Goal: Navigation & Orientation: Find specific page/section

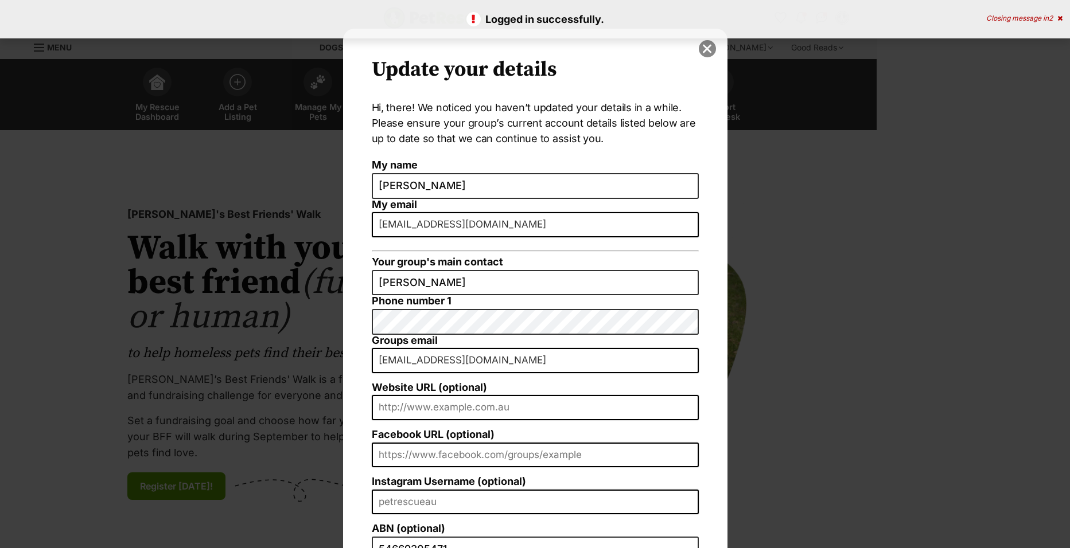
click at [707, 48] on button "close" at bounding box center [707, 48] width 17 height 17
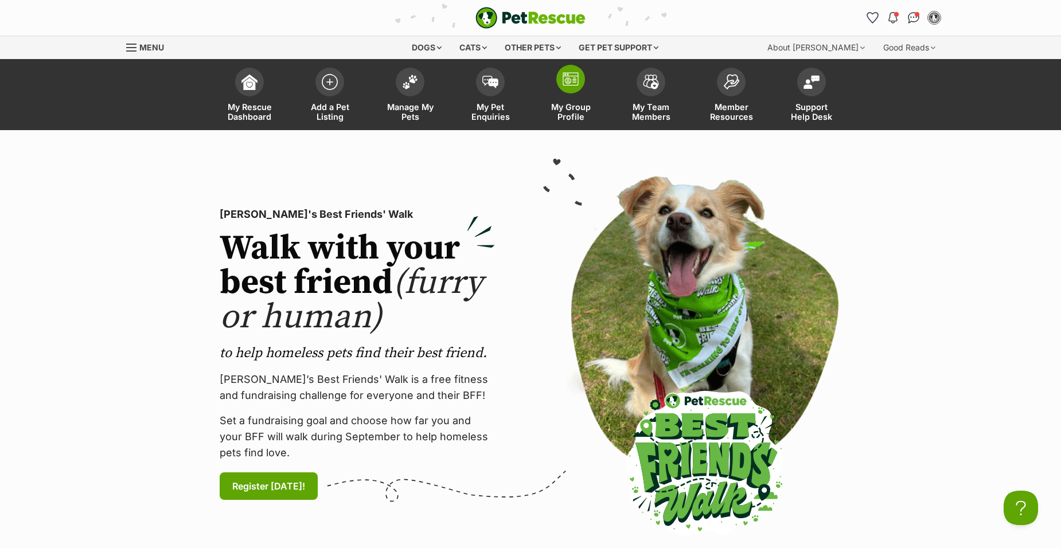
click at [570, 87] on span at bounding box center [571, 79] width 29 height 29
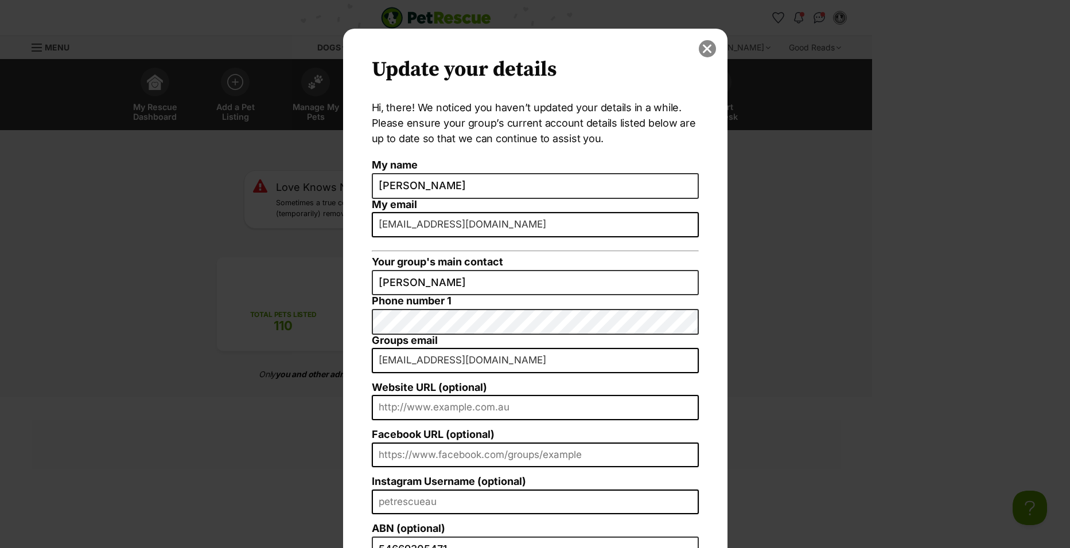
click at [705, 48] on button "close" at bounding box center [707, 48] width 17 height 17
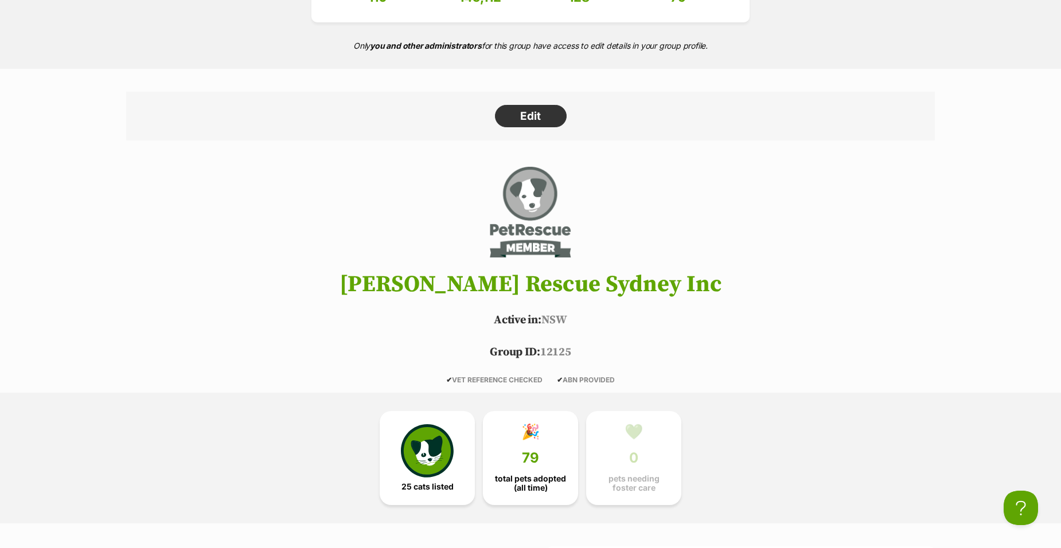
scroll to position [359, 0]
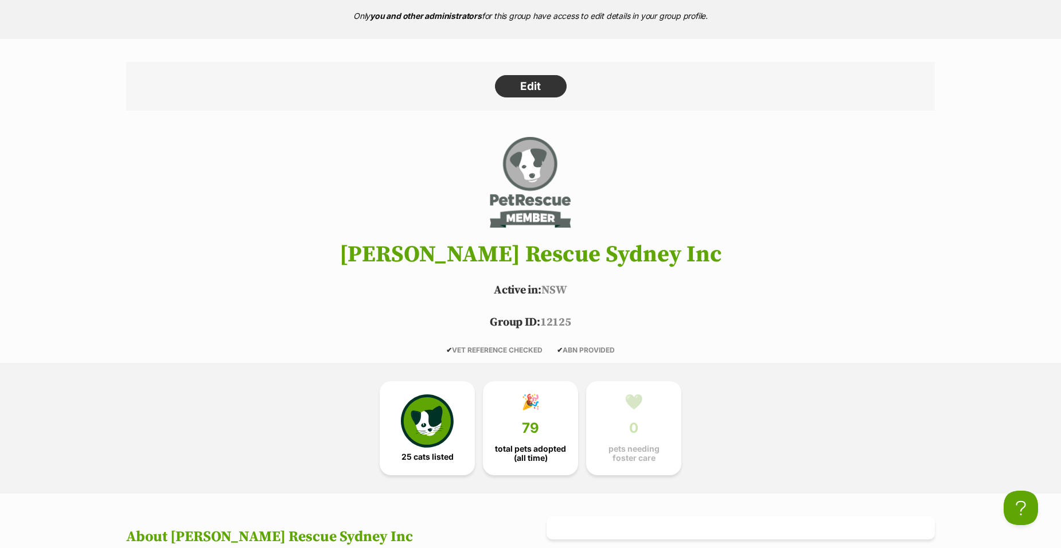
drag, startPoint x: 1064, startPoint y: 26, endPoint x: 806, endPoint y: 180, distance: 301.3
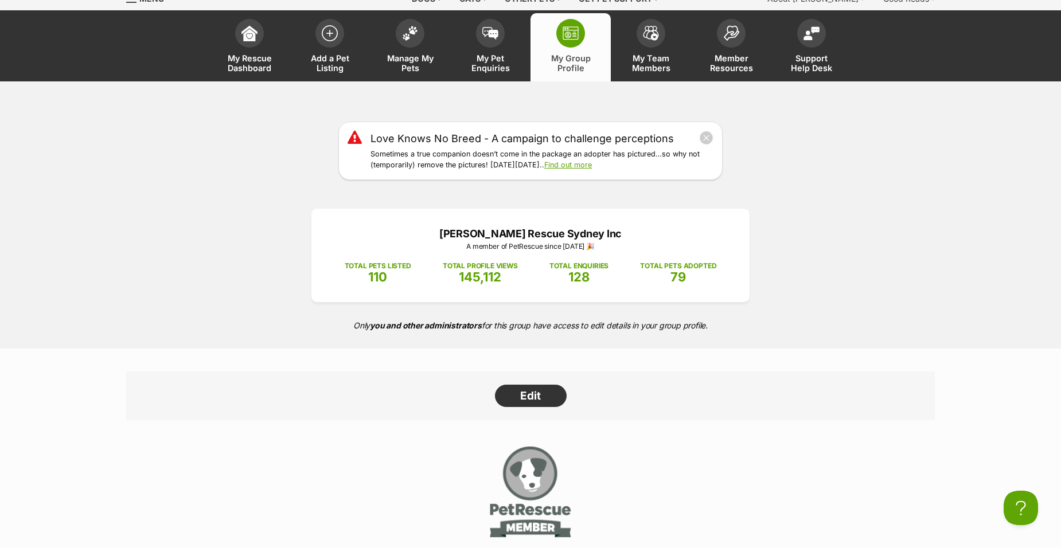
scroll to position [0, 0]
